Goal: Transaction & Acquisition: Book appointment/travel/reservation

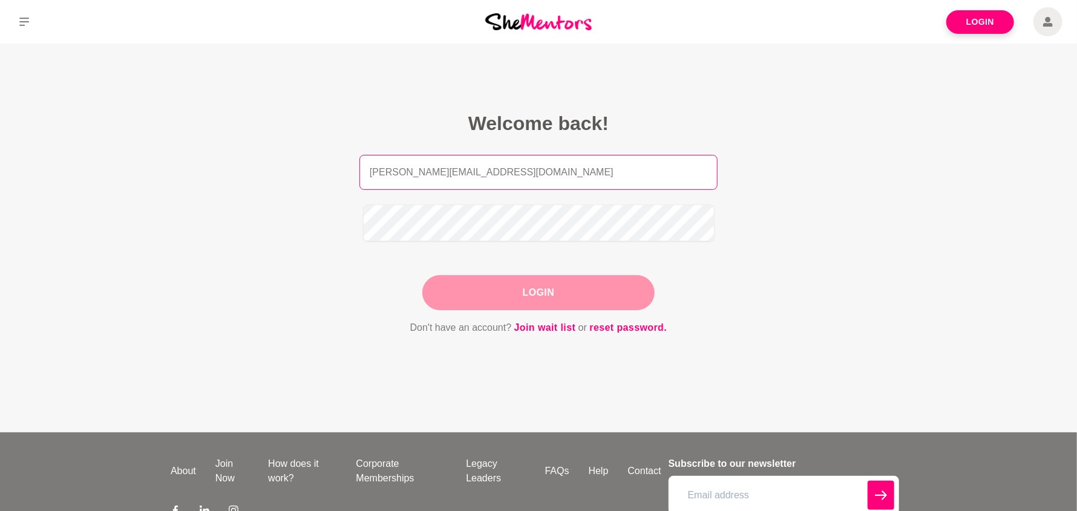
type input "[PERSON_NAME][EMAIL_ADDRESS][DOMAIN_NAME]"
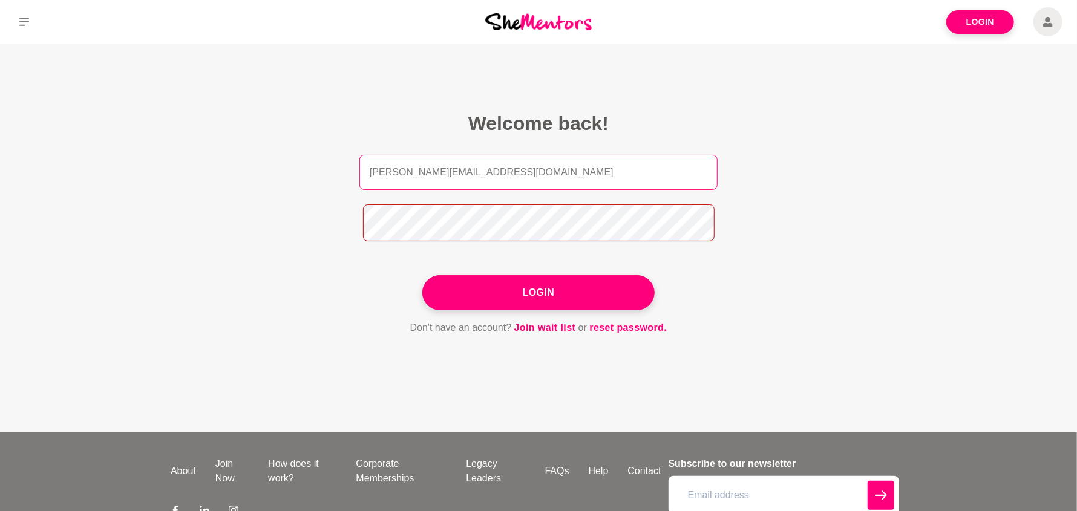
click at [422, 275] on button "Login" at bounding box center [538, 292] width 232 height 35
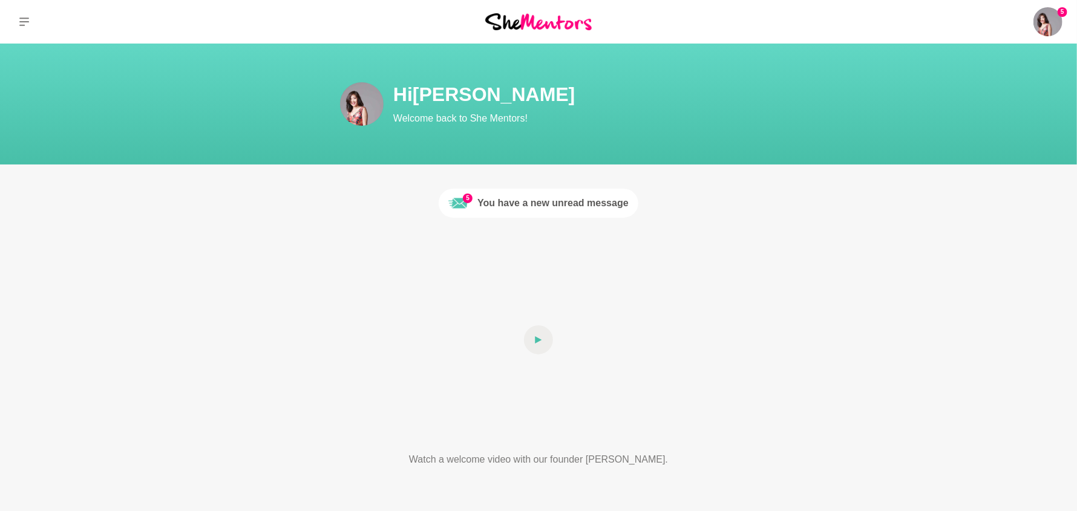
click at [547, 208] on div "You have a new unread message" at bounding box center [552, 203] width 151 height 15
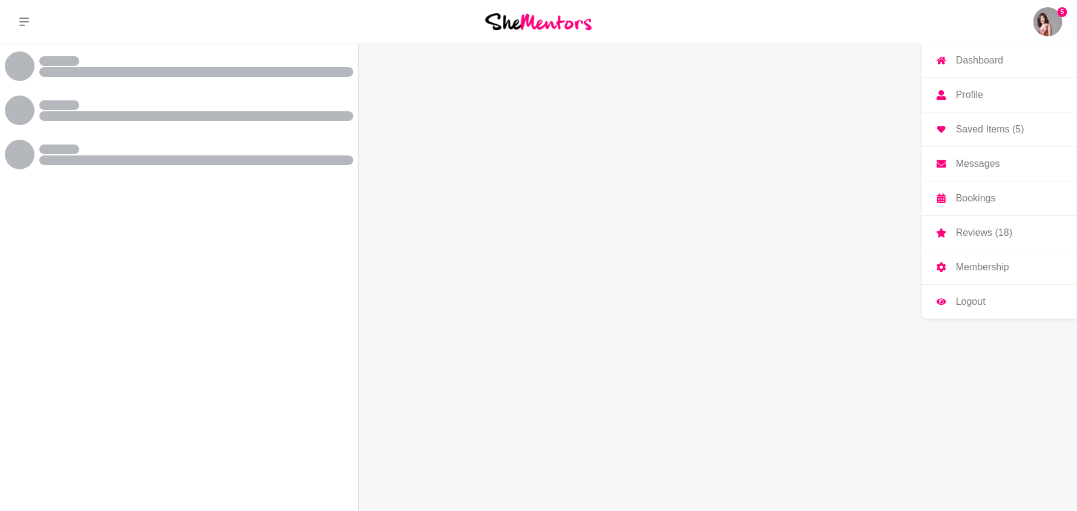
click at [1049, 23] on img at bounding box center [1047, 21] width 29 height 29
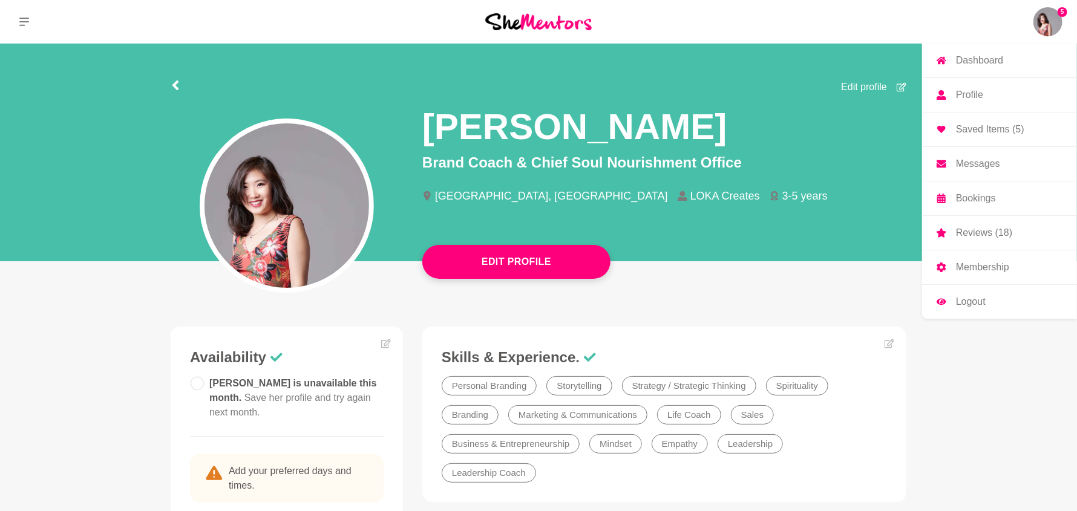
click at [1038, 20] on img at bounding box center [1047, 21] width 29 height 29
click at [973, 100] on p "Profile" at bounding box center [969, 95] width 27 height 10
click at [979, 272] on p "Membership" at bounding box center [982, 268] width 53 height 10
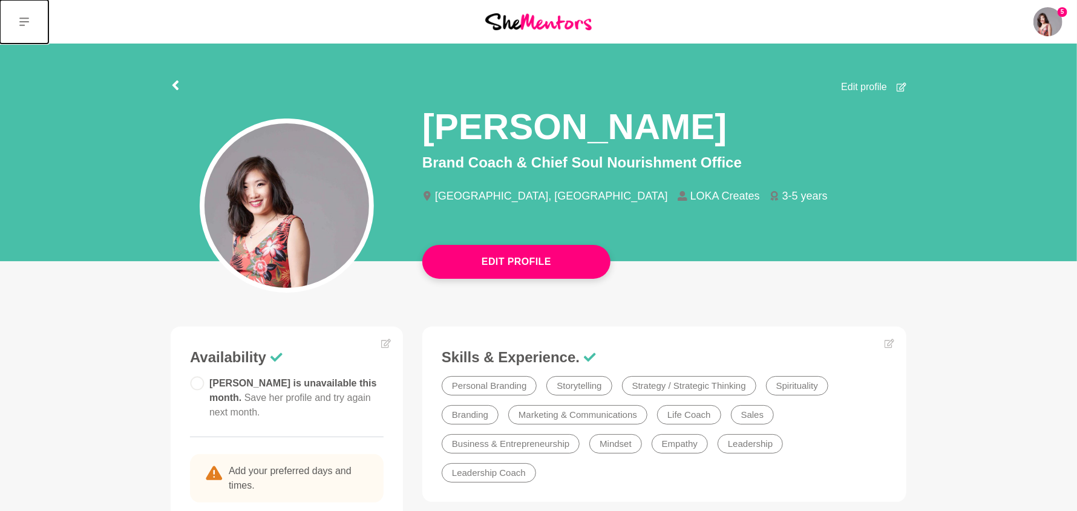
click at [27, 26] on icon at bounding box center [24, 22] width 10 height 10
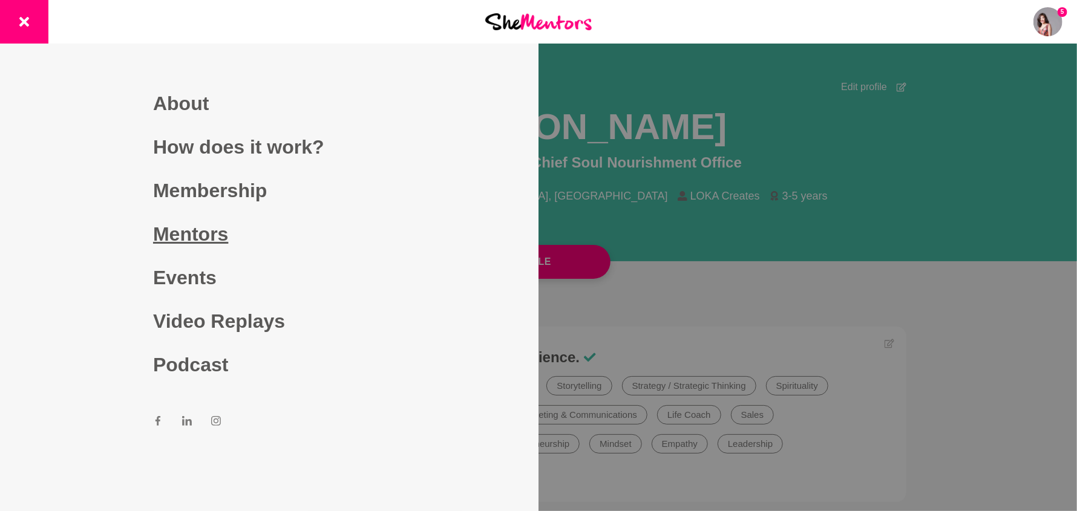
click at [206, 243] on link "Mentors" at bounding box center [269, 234] width 232 height 44
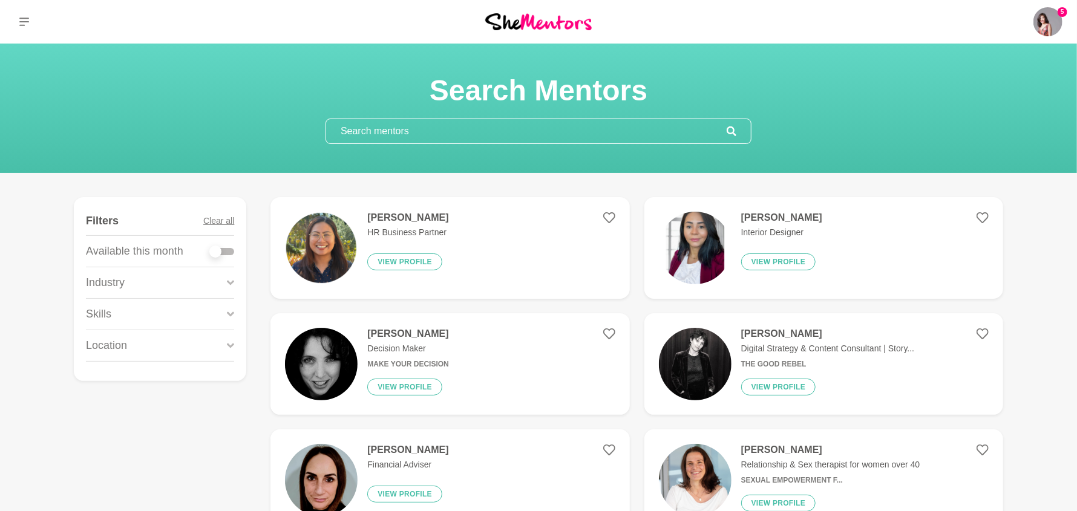
click at [430, 222] on figure "[PERSON_NAME] HR Business Partner View profile" at bounding box center [449, 248] width 359 height 102
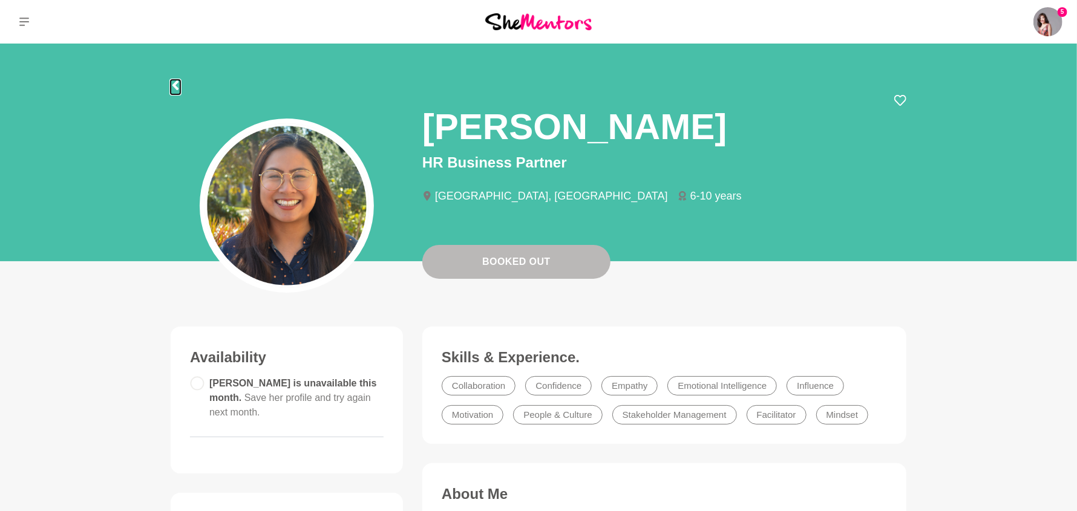
click at [177, 85] on icon at bounding box center [176, 85] width 10 height 10
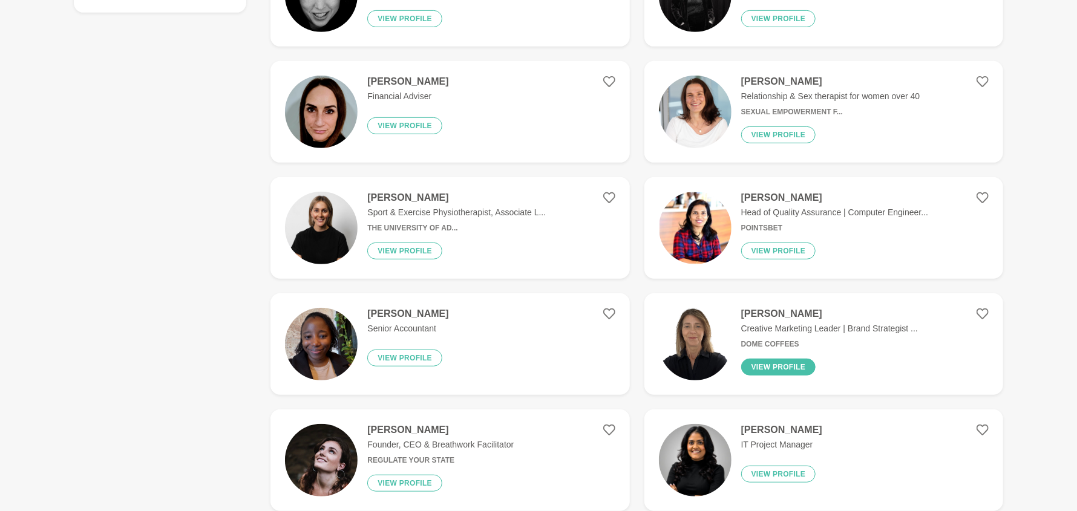
scroll to position [483, 0]
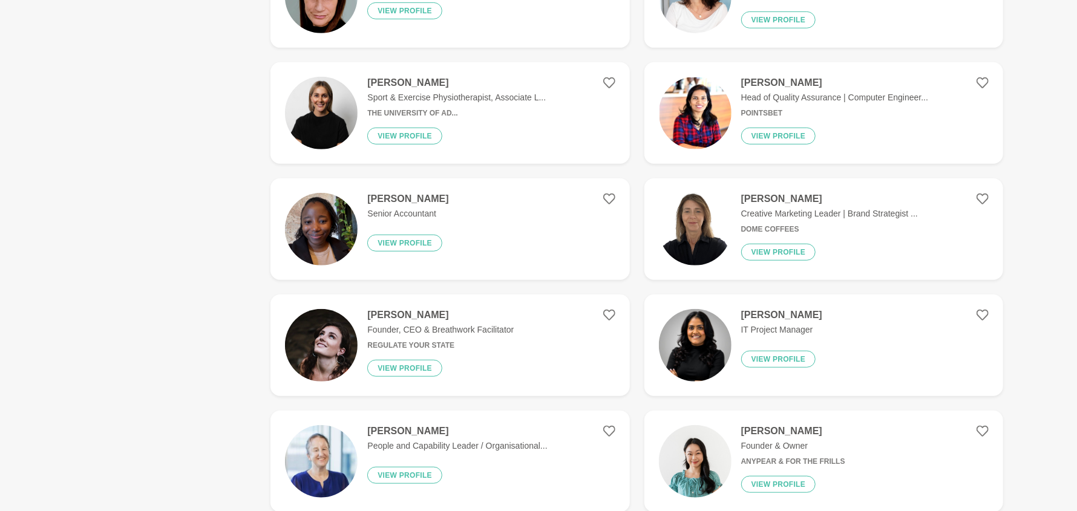
click at [795, 205] on h4 "[PERSON_NAME]" at bounding box center [829, 199] width 177 height 12
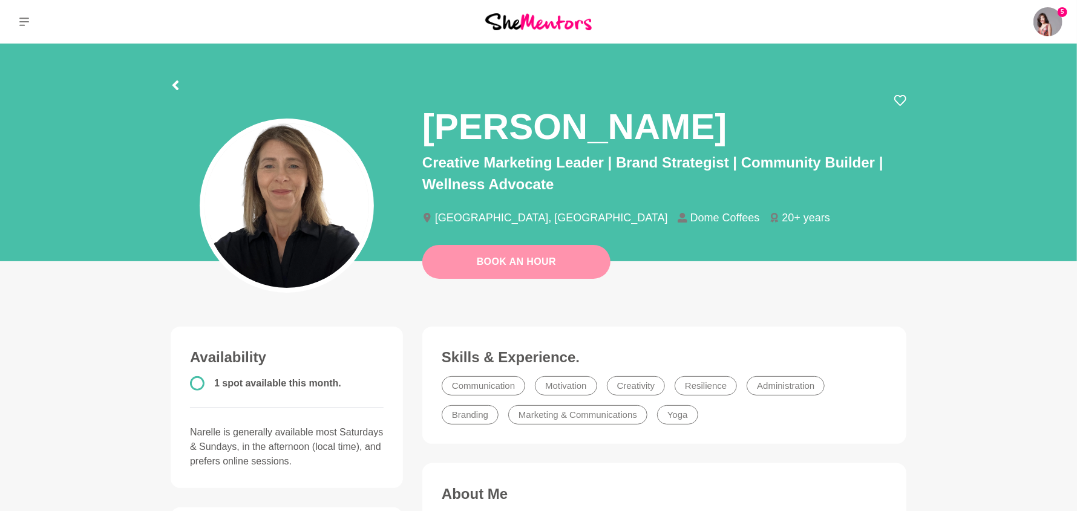
click at [513, 269] on link "Book An Hour" at bounding box center [516, 262] width 188 height 34
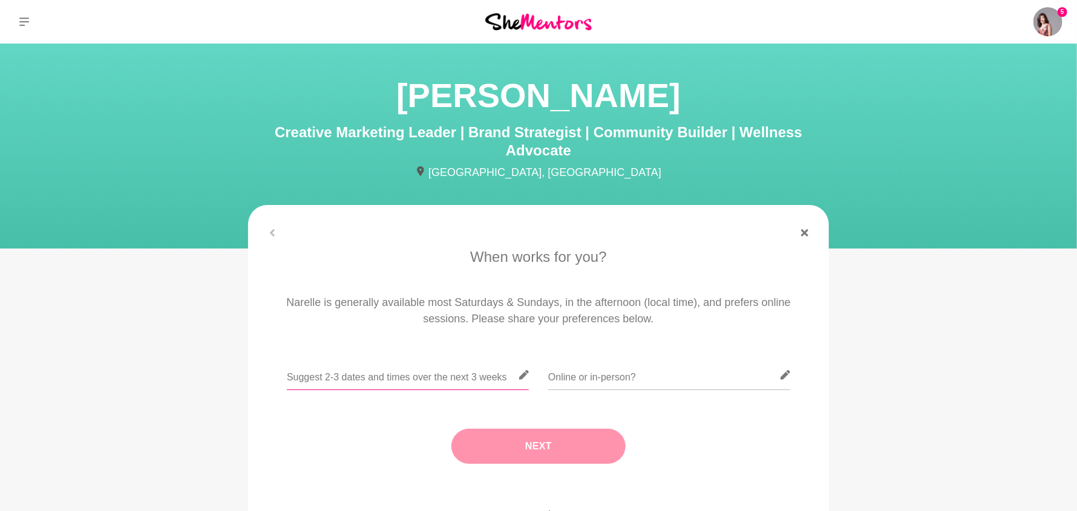
click at [403, 390] on input "text" at bounding box center [408, 376] width 242 height 30
click at [442, 390] on input "text" at bounding box center [408, 376] width 242 height 30
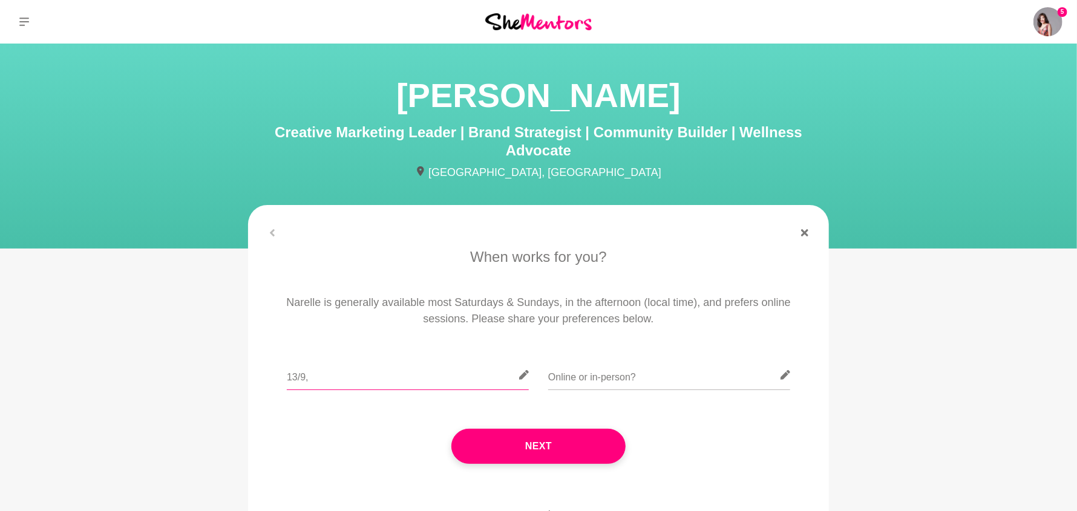
click at [315, 390] on input "13/9," at bounding box center [408, 376] width 242 height 30
type input "13/9, 20/9, 21/9 2pm - 5pm"
click at [583, 390] on input "text" at bounding box center [669, 376] width 242 height 30
type input "Online"
click at [454, 390] on input "13/9, 20/9, 21/9 2pm - 5pm" at bounding box center [408, 376] width 242 height 30
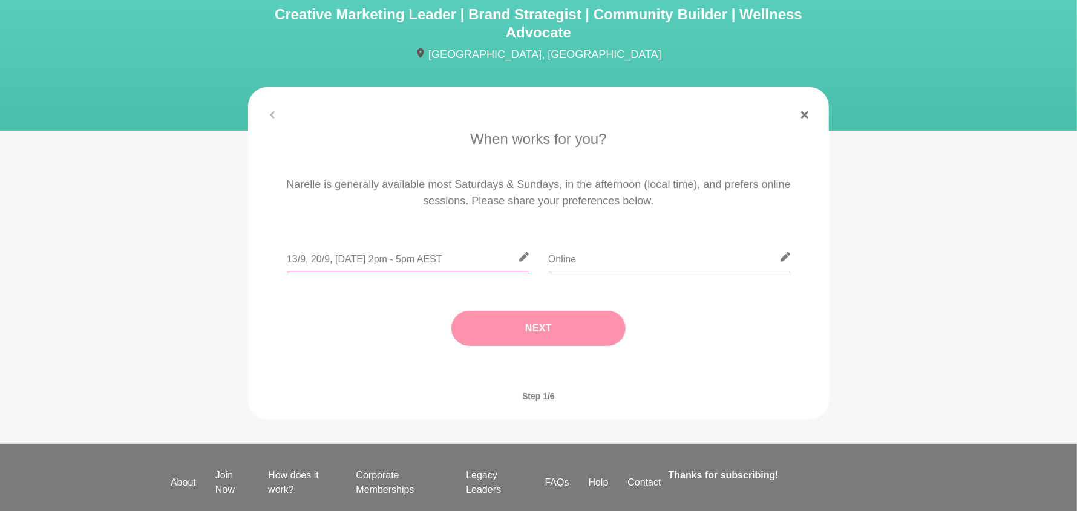
scroll to position [120, 0]
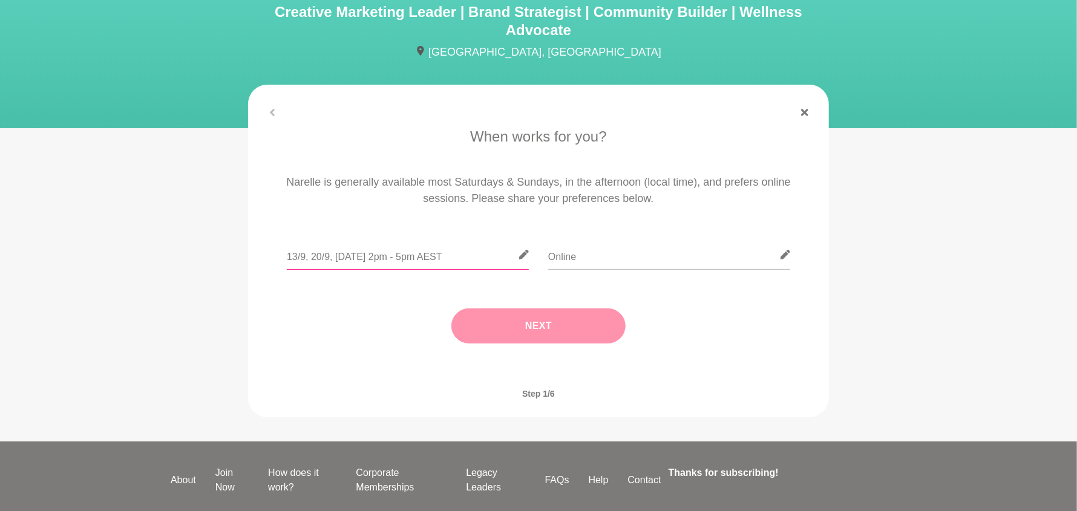
type input "13/9, 20/9, 21/9 2pm - 5pm AEST"
click at [529, 344] on button "Next" at bounding box center [538, 326] width 174 height 35
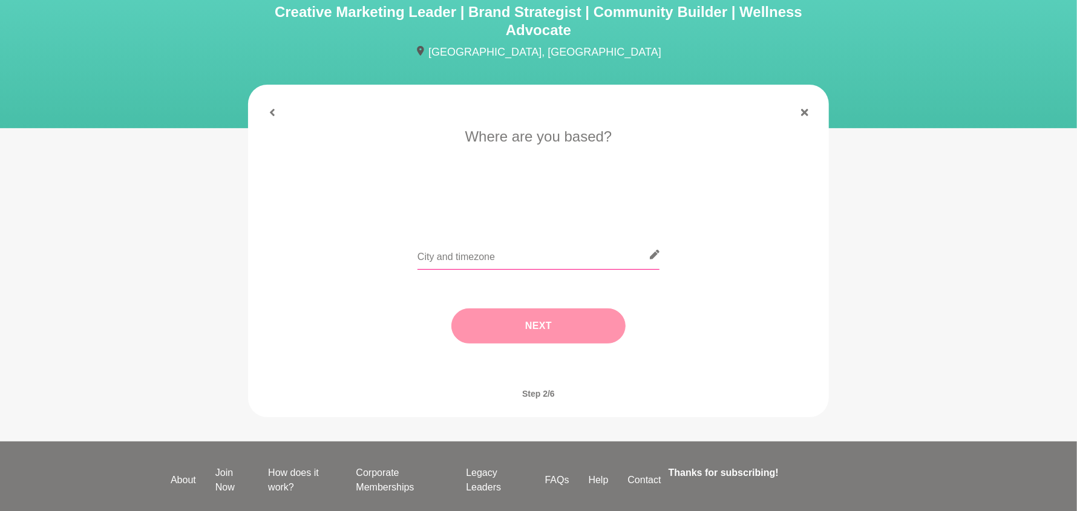
click at [535, 270] on input "text" at bounding box center [538, 255] width 242 height 30
type input "Brisbane, AEST"
click at [530, 344] on button "Next" at bounding box center [538, 326] width 174 height 35
click at [429, 270] on input "text" at bounding box center [538, 255] width 242 height 30
click at [411, 214] on li "Let's do coffee" at bounding box center [410, 203] width 79 height 19
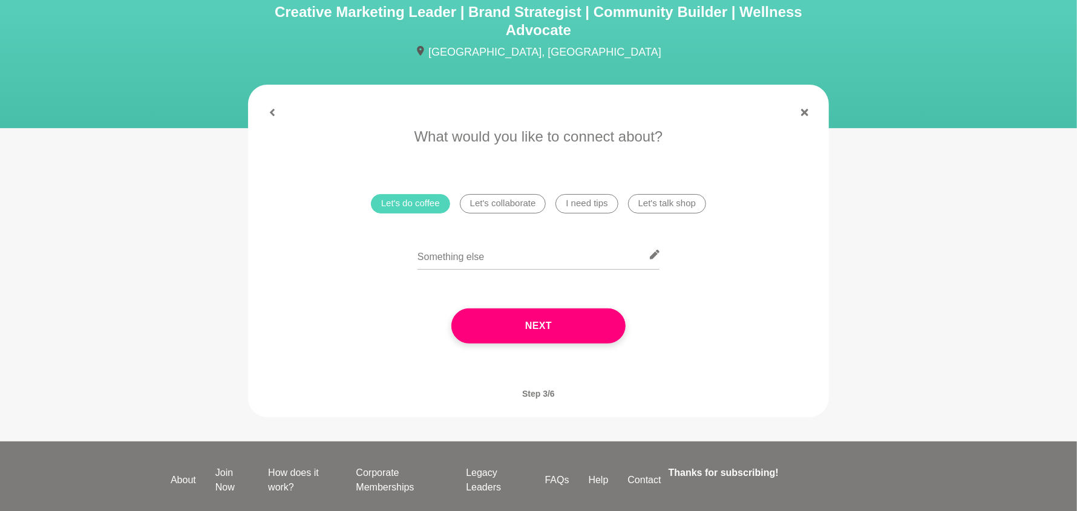
click at [411, 214] on li "Let's do coffee" at bounding box center [410, 203] width 79 height 19
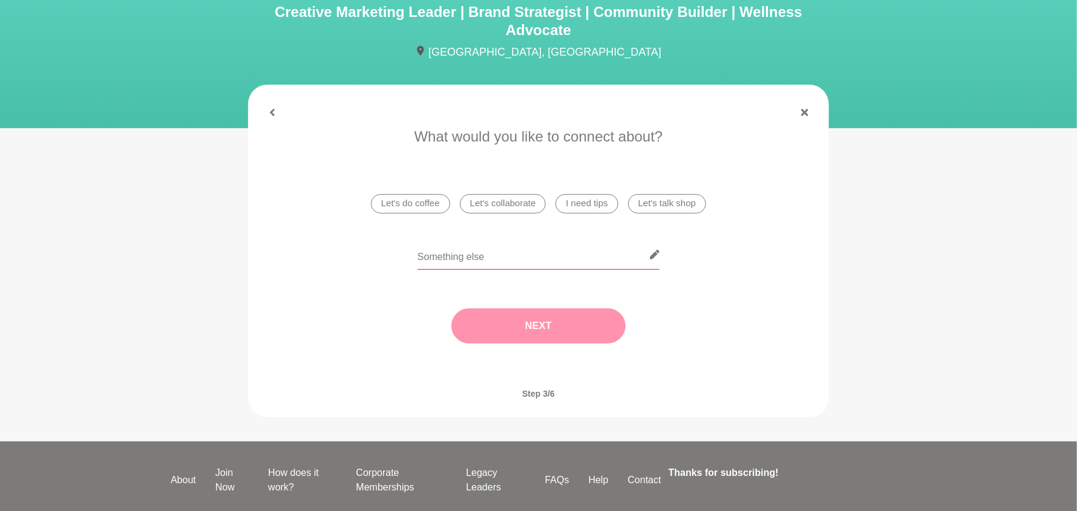
click at [439, 270] on input "text" at bounding box center [538, 255] width 242 height 30
type input "I'm looking for some guidance with my marketing career"
click at [546, 344] on button "Next" at bounding box center [538, 326] width 174 height 35
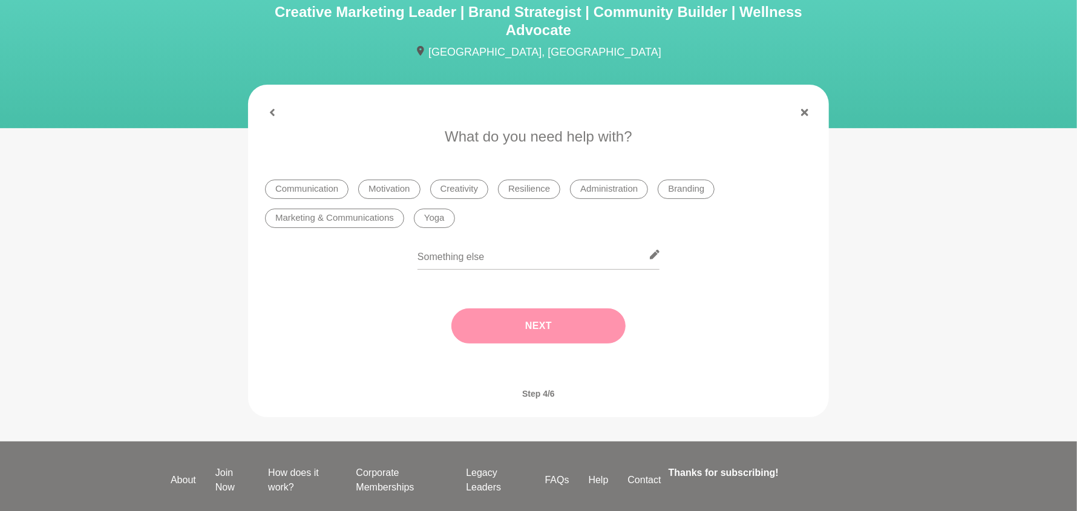
click at [265, 117] on figure "When works for you? Narelle is generally available most Saturdays & Sundays, in…" at bounding box center [538, 251] width 581 height 333
click at [273, 116] on icon at bounding box center [272, 112] width 5 height 7
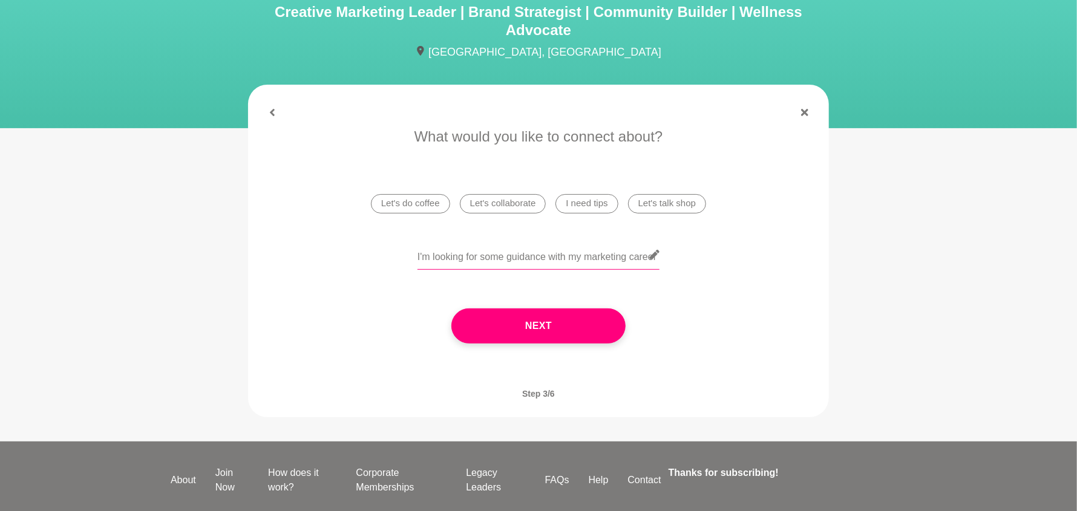
click at [511, 270] on input "I'm looking for some guidance with my marketing career" at bounding box center [538, 255] width 242 height 30
click at [417, 214] on li "Let's do coffee" at bounding box center [410, 203] width 79 height 19
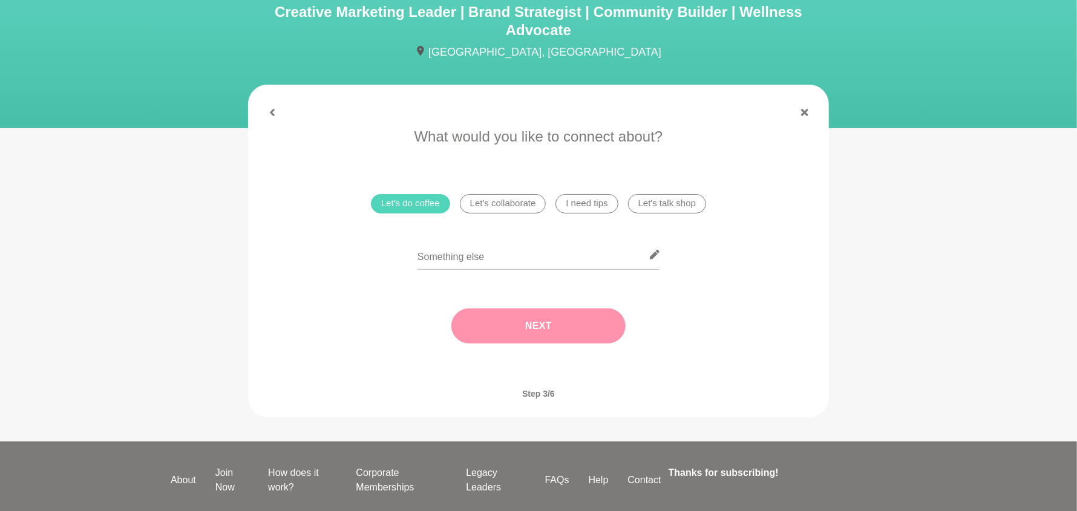
click at [570, 344] on button "Next" at bounding box center [538, 326] width 174 height 35
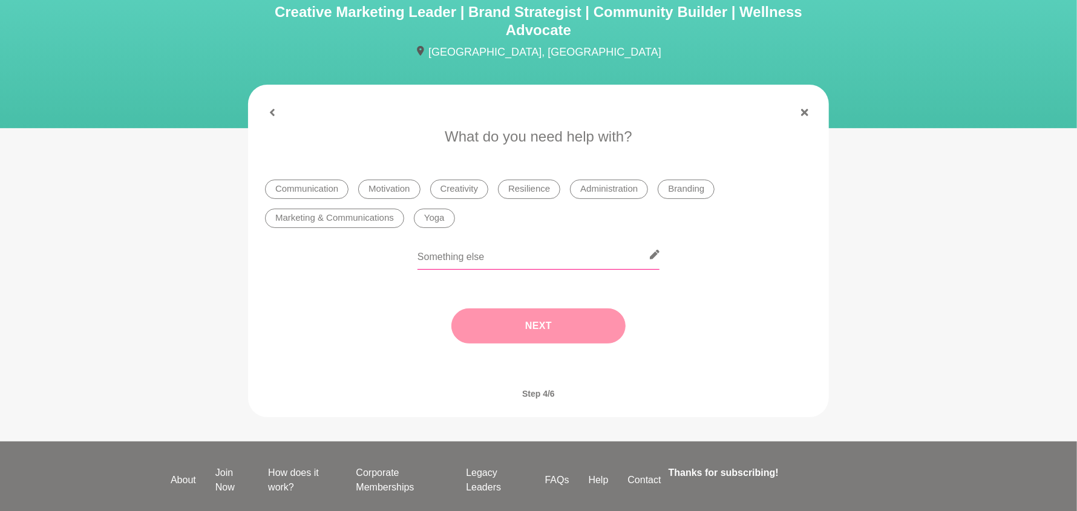
click at [474, 270] on input "text" at bounding box center [538, 255] width 242 height 30
paste input "I'm looking for some guidance with my marketing career"
type input "I'm looking for some guidance with my marketing career"
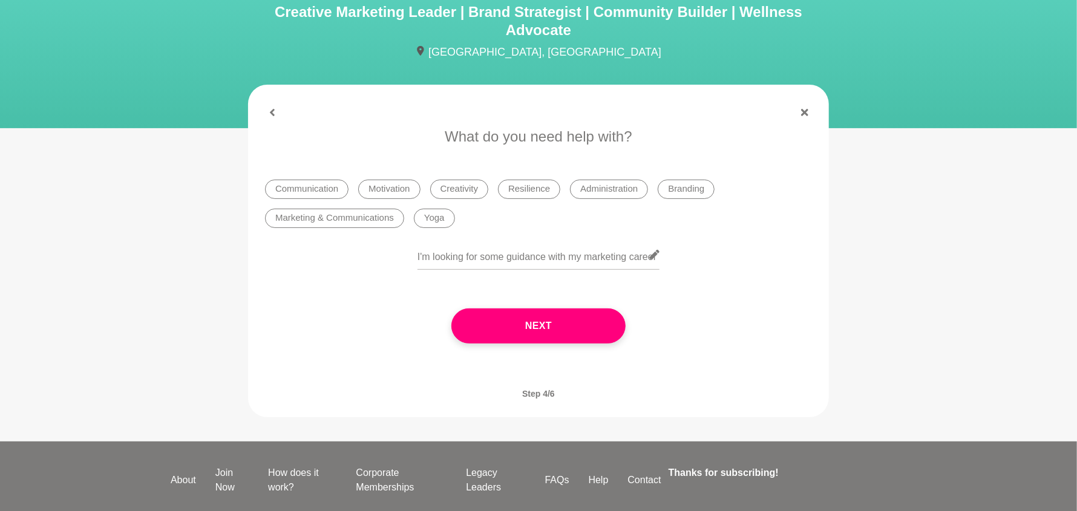
click at [514, 344] on button "Next" at bounding box center [538, 326] width 174 height 35
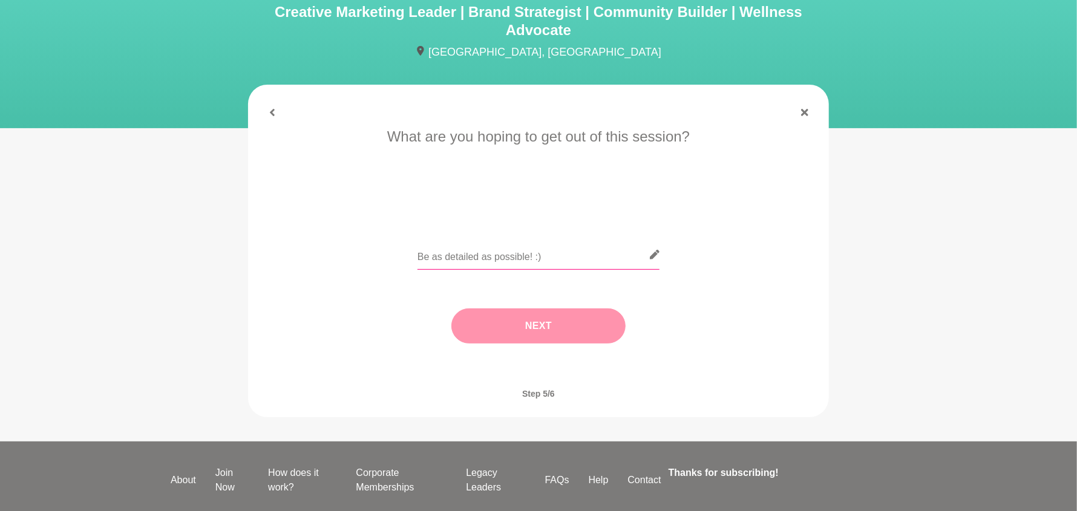
click at [493, 270] on input "text" at bounding box center [538, 255] width 242 height 30
click at [275, 116] on icon at bounding box center [272, 112] width 5 height 7
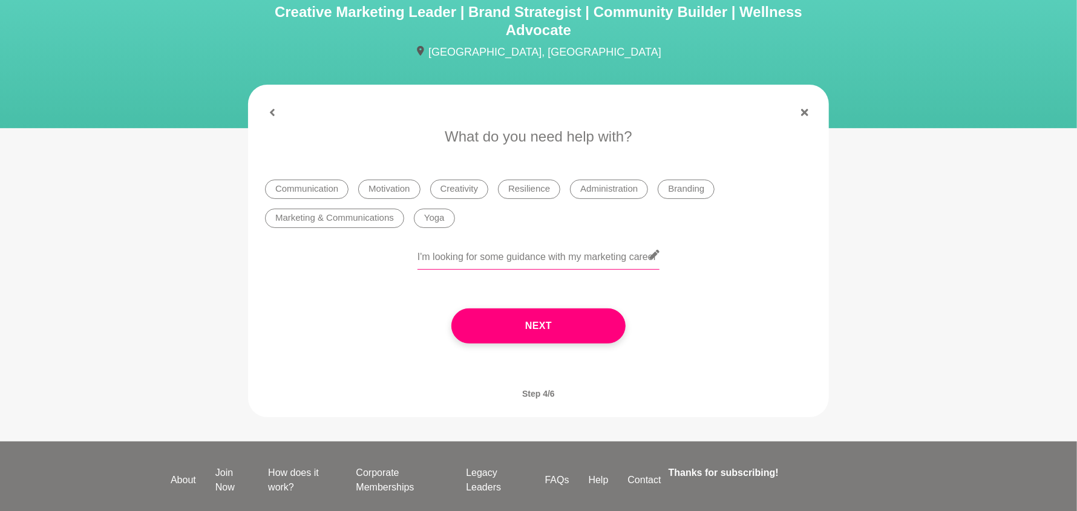
click at [450, 270] on input "I'm looking for some guidance with my marketing career" at bounding box center [538, 255] width 242 height 30
click at [347, 228] on li "Marketing & Communications" at bounding box center [334, 218] width 139 height 19
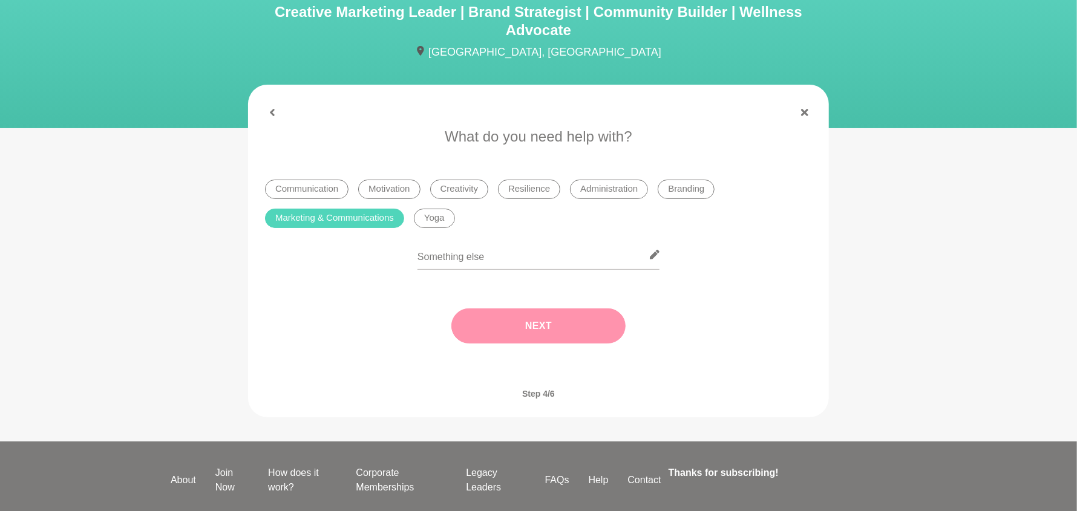
click at [533, 344] on button "Next" at bounding box center [538, 326] width 174 height 35
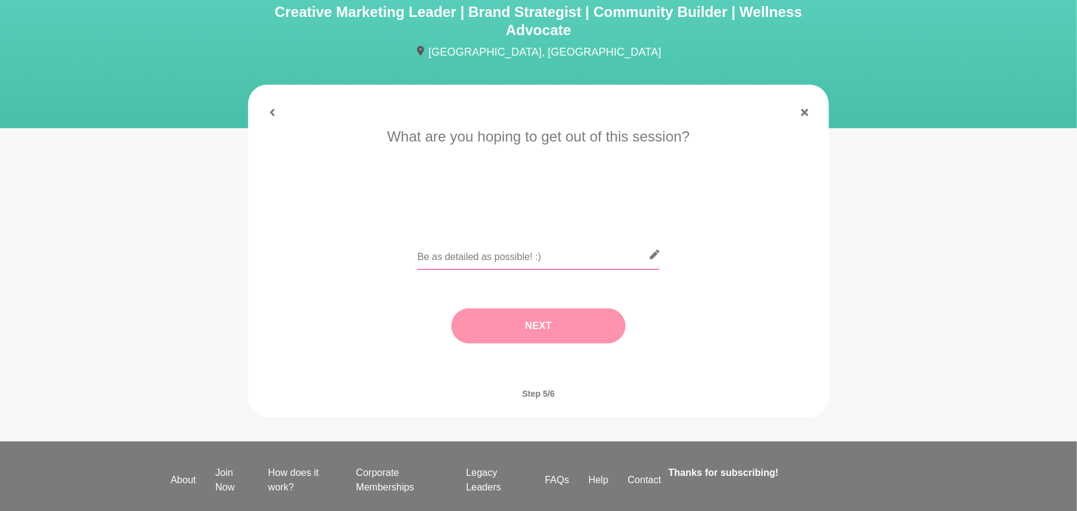
click at [477, 270] on input "text" at bounding box center [538, 255] width 242 height 30
paste input "I'm looking for some guidance with my marketing career"
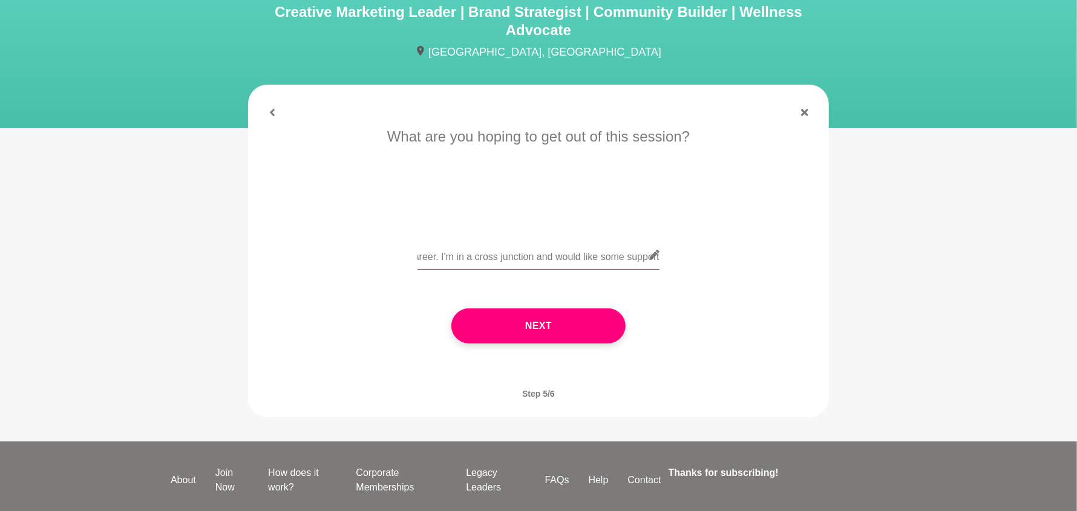
scroll to position [0, 233]
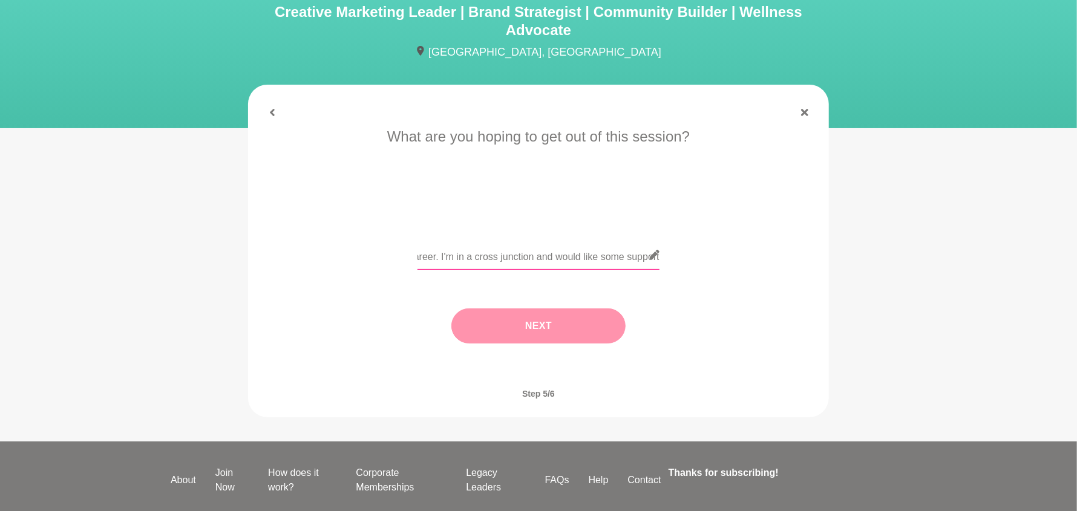
type input "I'm looking for some guidance with my marketing career. I'm in a cross junction…"
click at [573, 344] on button "Next" at bounding box center [538, 326] width 174 height 35
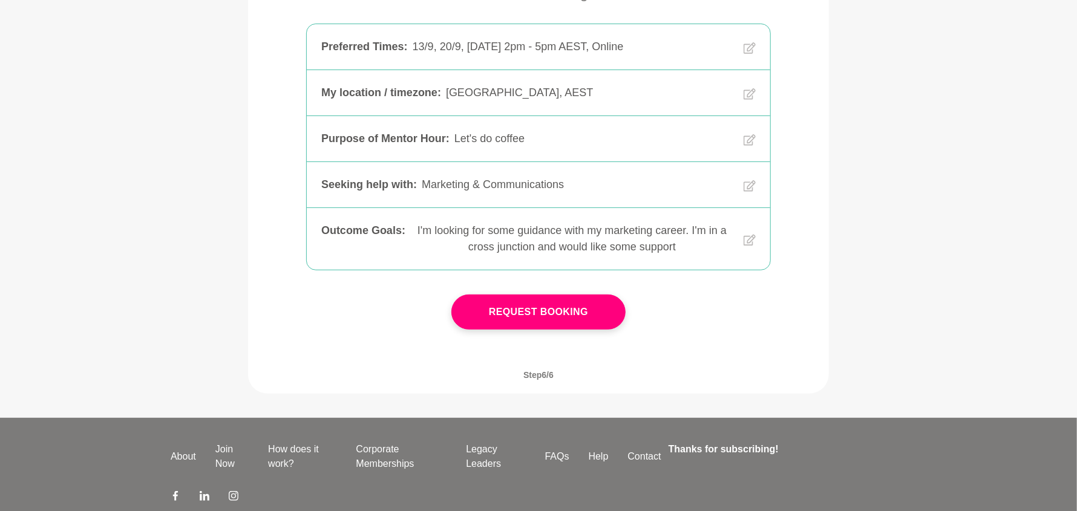
scroll to position [302, 0]
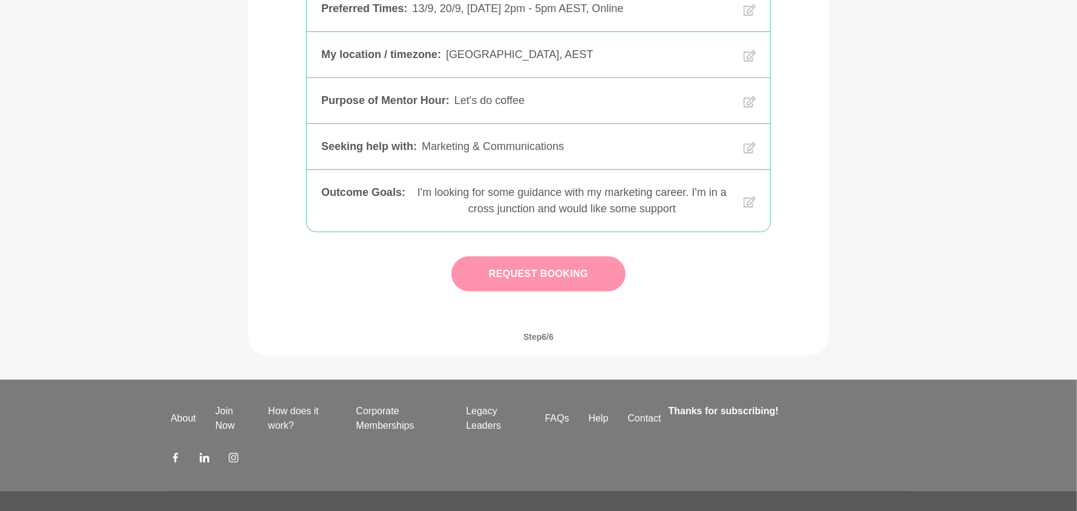
click at [549, 292] on button "Request Booking" at bounding box center [538, 273] width 174 height 35
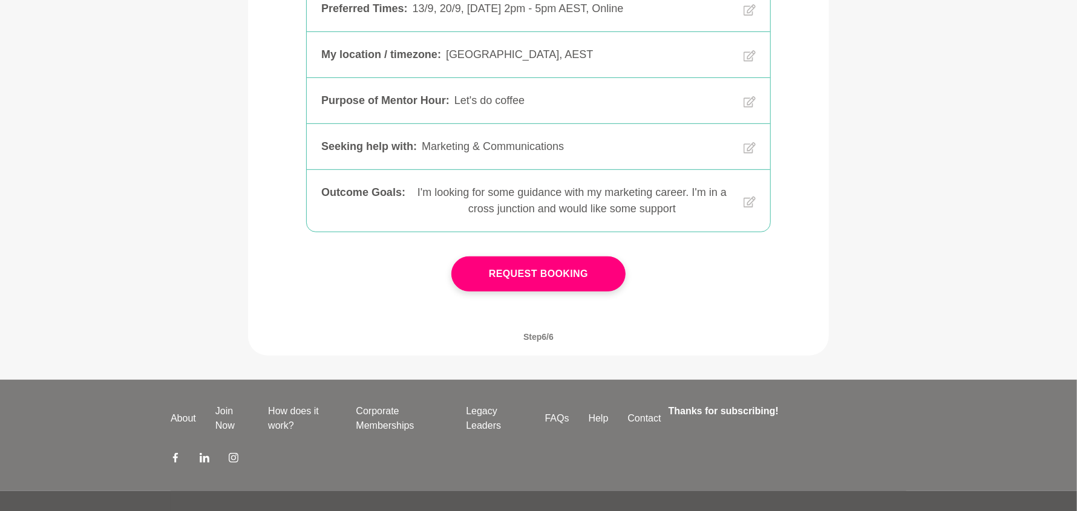
scroll to position [286, 0]
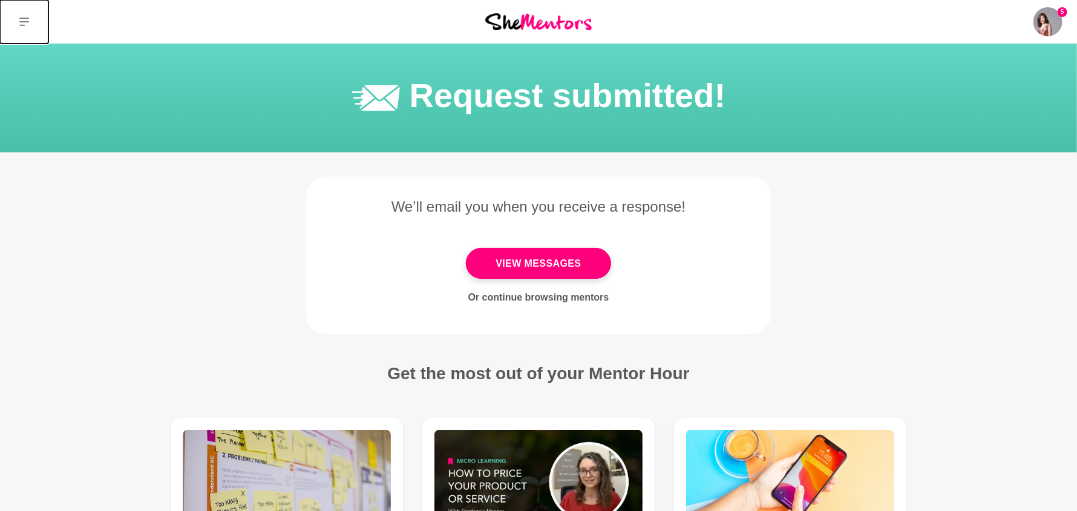
click at [26, 25] on icon at bounding box center [24, 22] width 10 height 10
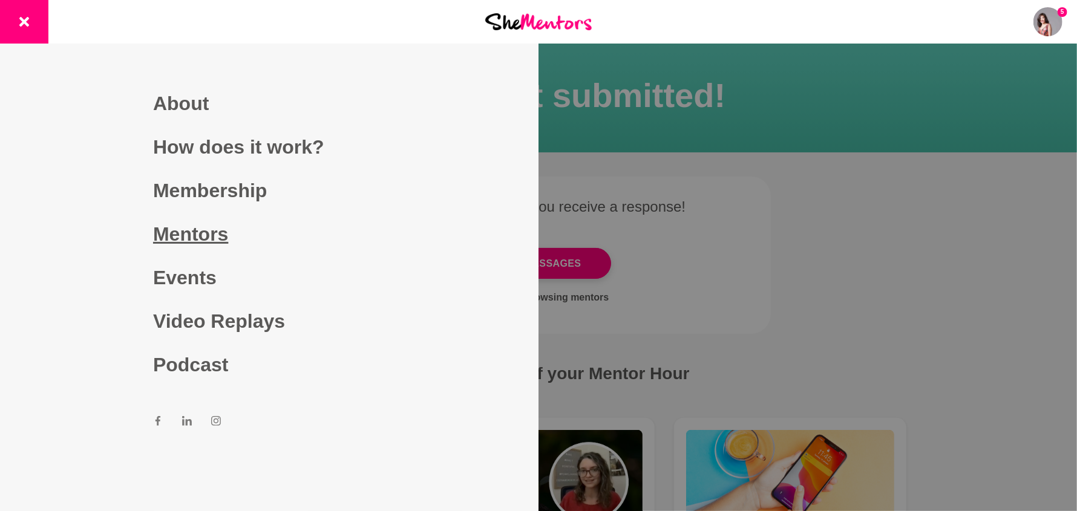
click at [160, 234] on link "Mentors" at bounding box center [269, 234] width 232 height 44
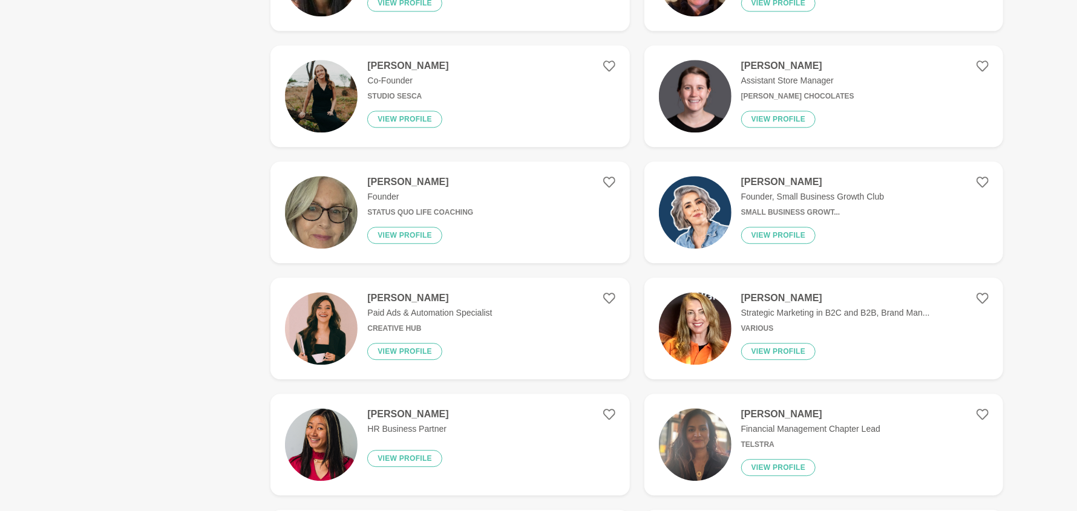
scroll to position [1935, 0]
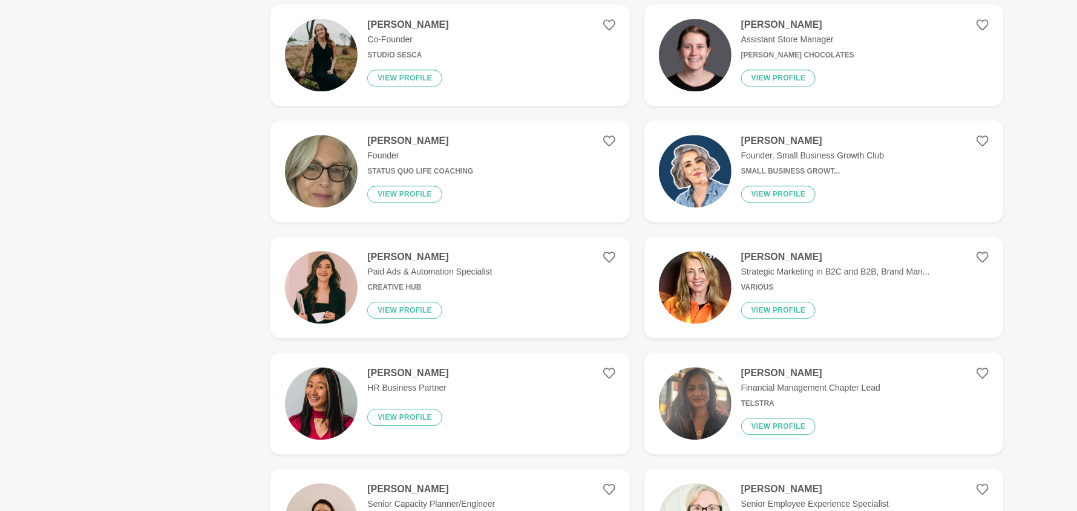
click at [405, 263] on h4 "Mariana Queiroz" at bounding box center [429, 257] width 125 height 12
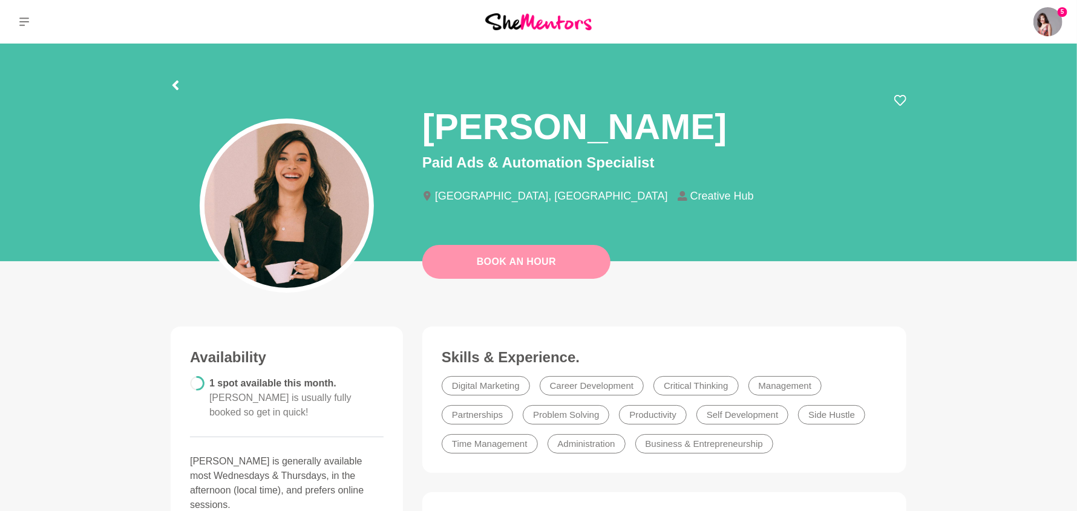
click at [553, 260] on button "Book An Hour" at bounding box center [516, 262] width 188 height 34
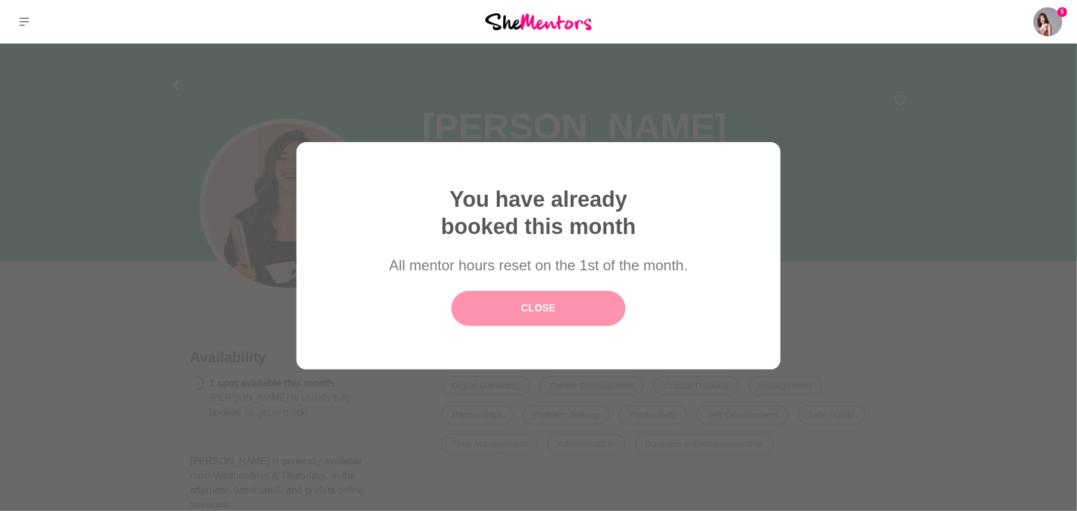
click at [586, 310] on link "Close" at bounding box center [538, 308] width 174 height 35
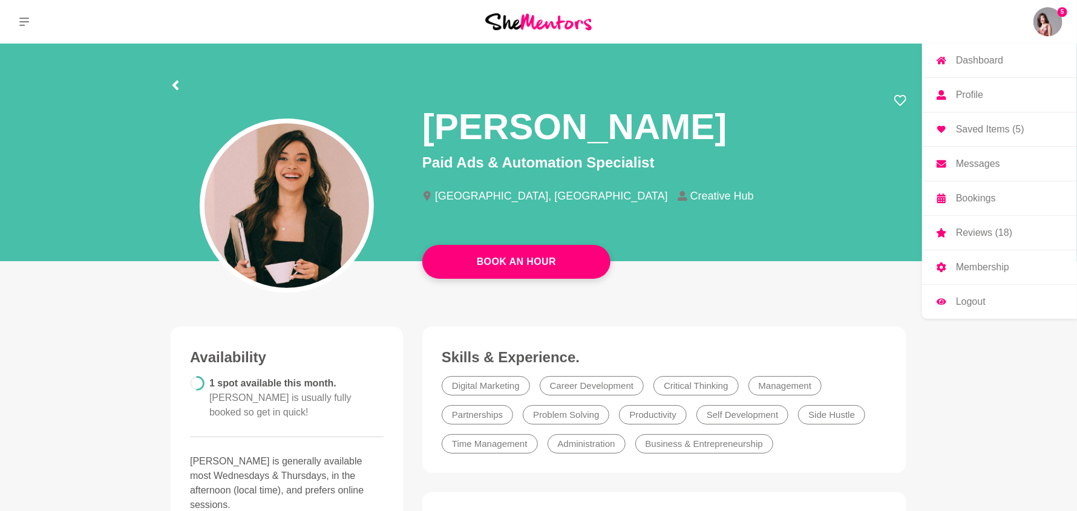
click at [987, 238] on p "Reviews (18)" at bounding box center [984, 233] width 56 height 10
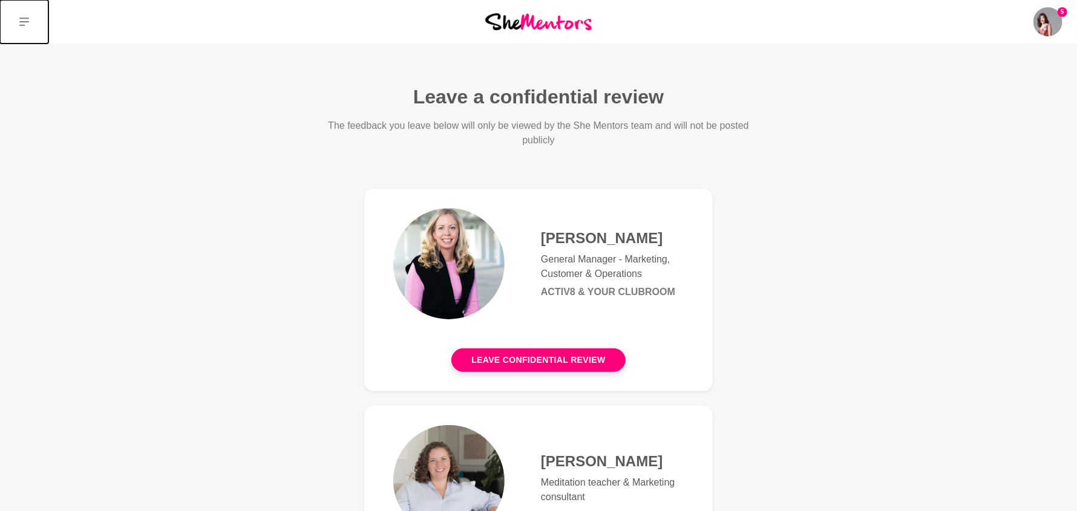
click at [18, 28] on button at bounding box center [24, 22] width 48 height 44
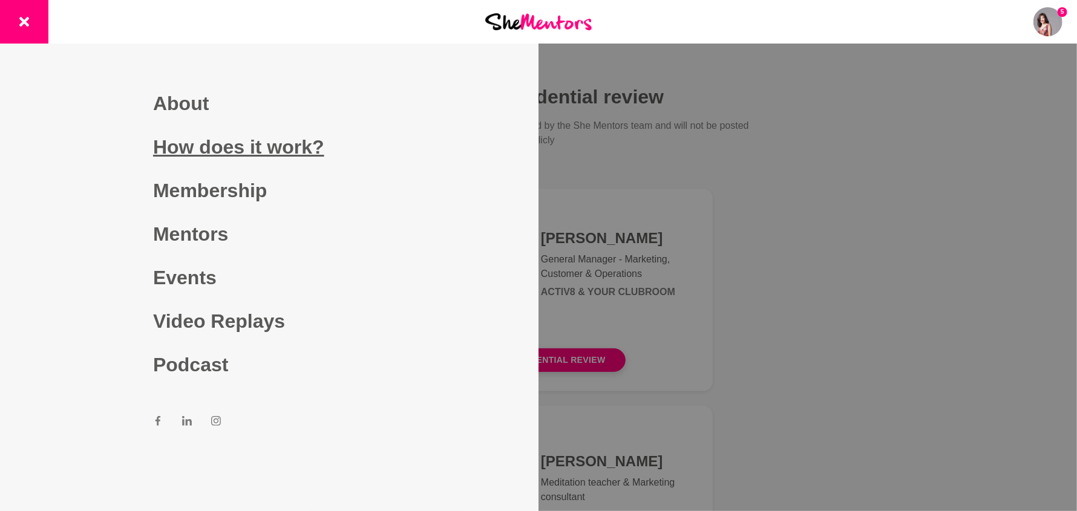
click at [204, 138] on link "How does it work?" at bounding box center [269, 147] width 232 height 44
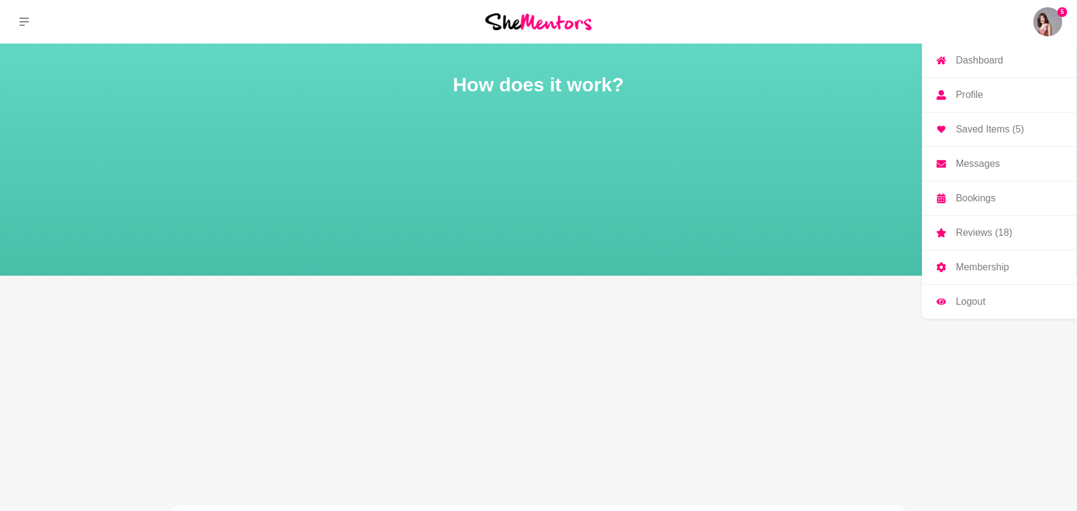
click at [956, 203] on p "Bookings" at bounding box center [976, 199] width 40 height 10
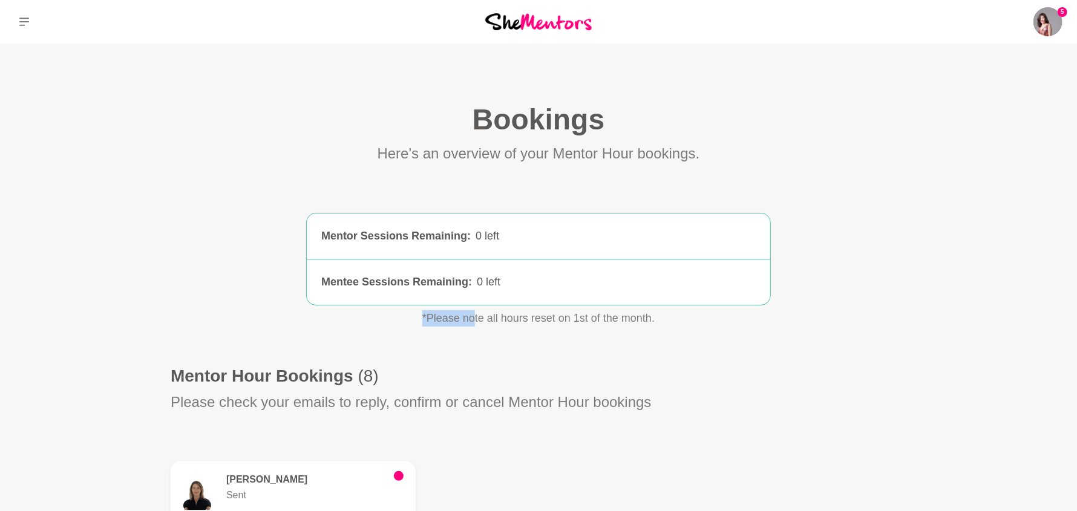
drag, startPoint x: 468, startPoint y: 339, endPoint x: 732, endPoint y: 319, distance: 265.1
click at [731, 319] on section "Mentor Sessions Remaining : 0 left 0 left Mentee Sessions Remaining : 0 left 0 …" at bounding box center [538, 289] width 619 height 152
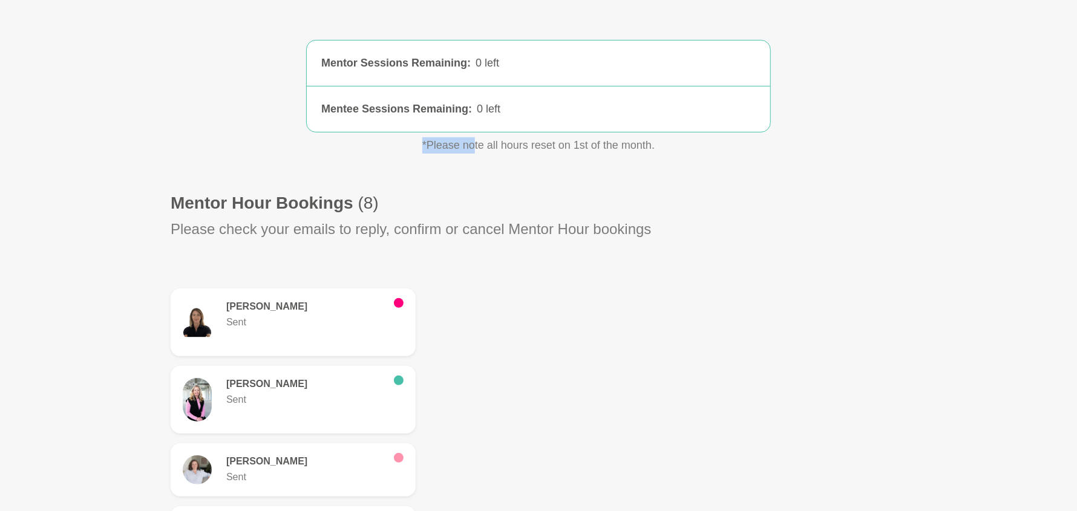
scroll to position [181, 0]
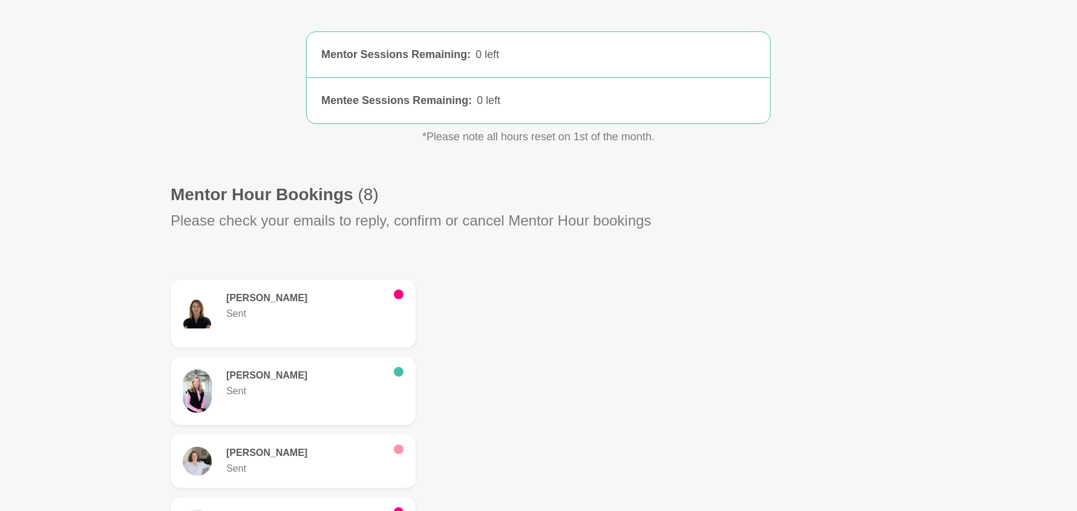
click at [846, 295] on section "Bookings (0) Here's an overview of your Mentor Hour bookings. Mentor Sessions R…" at bounding box center [538, 387] width 774 height 934
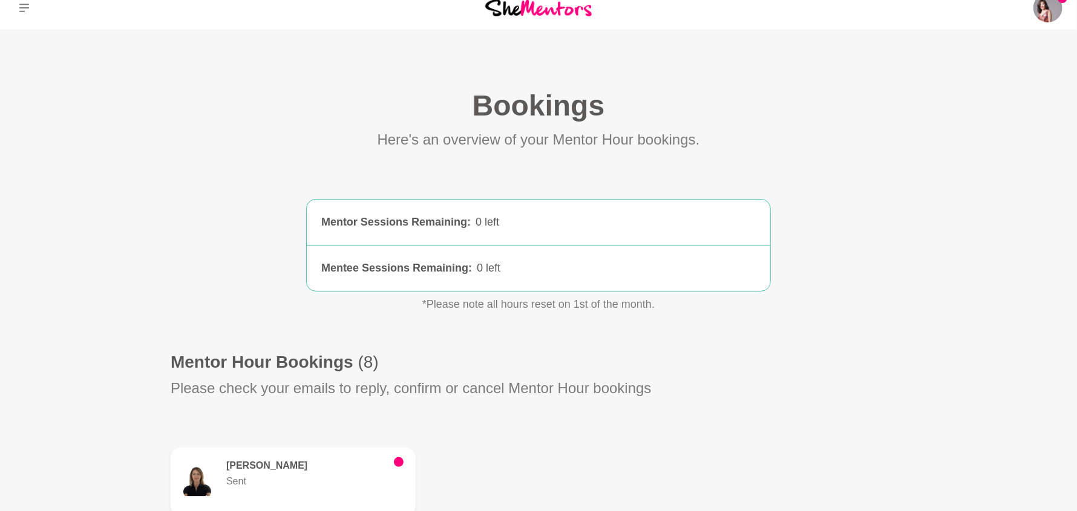
scroll to position [0, 0]
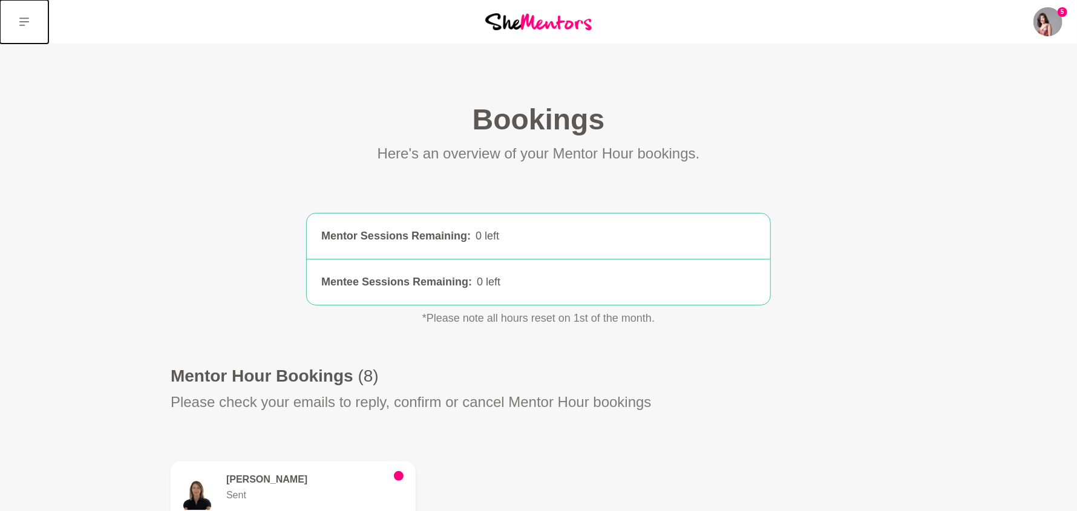
click at [27, 27] on icon at bounding box center [24, 22] width 10 height 10
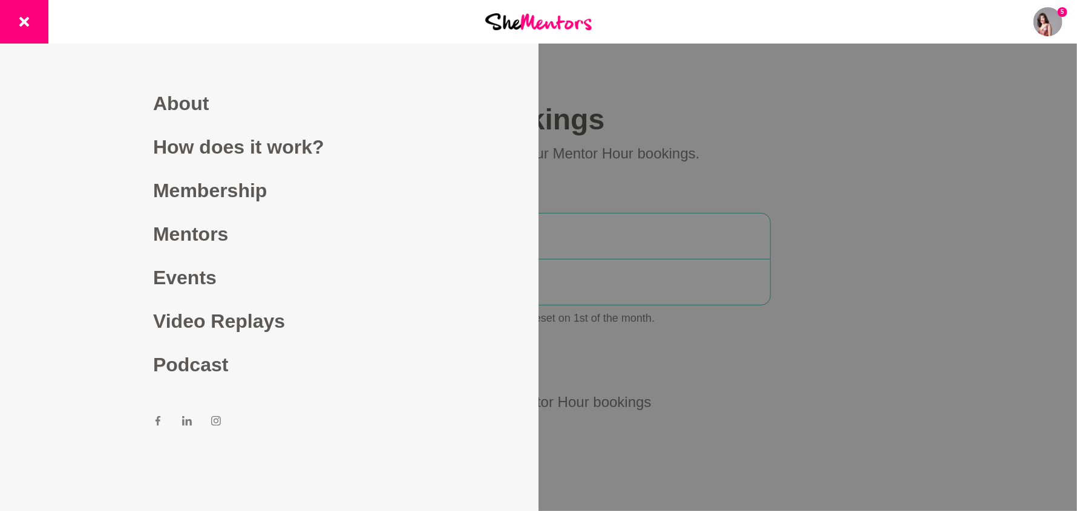
click at [828, 123] on div at bounding box center [538, 255] width 1077 height 511
